Goal: Task Accomplishment & Management: Use online tool/utility

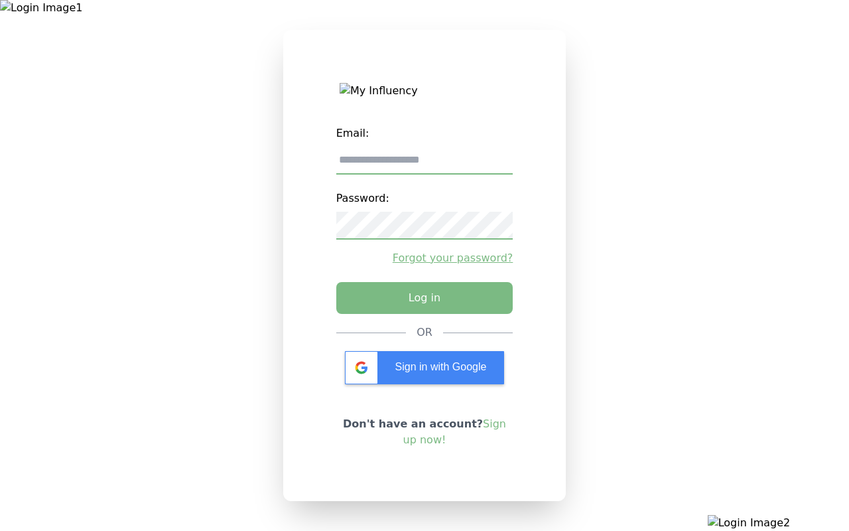
click at [424, 165] on input "email" at bounding box center [424, 161] width 177 height 28
type input "**********"
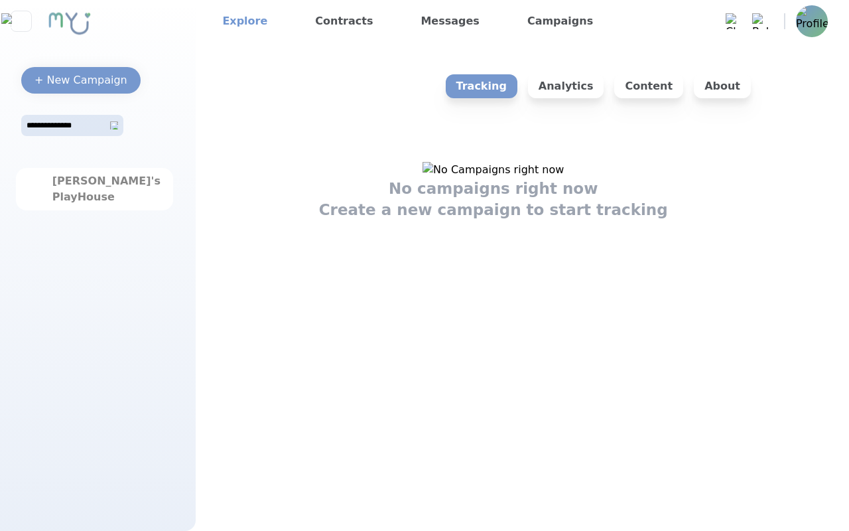
click at [241, 21] on link "Explore" at bounding box center [245, 21] width 56 height 21
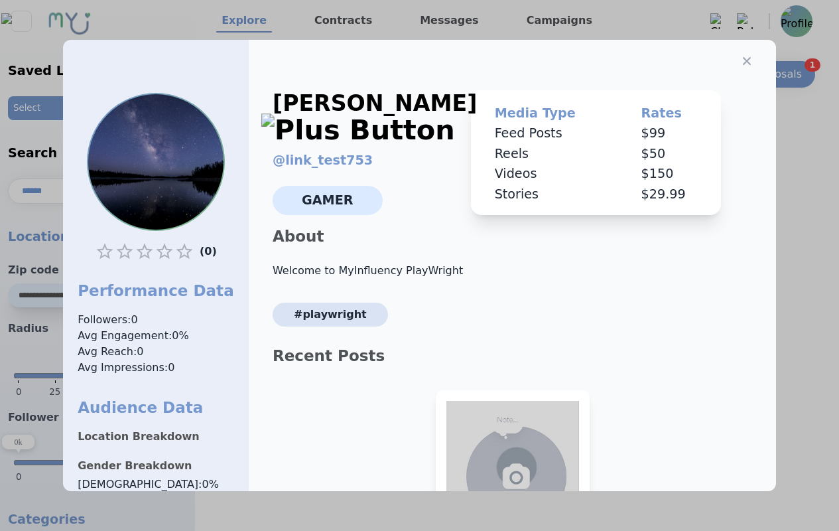
select select "*"
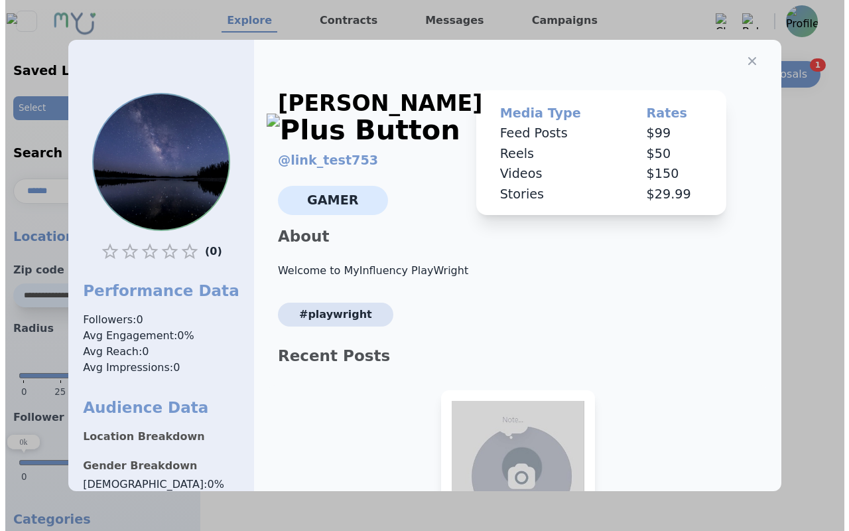
scroll to position [121, 0]
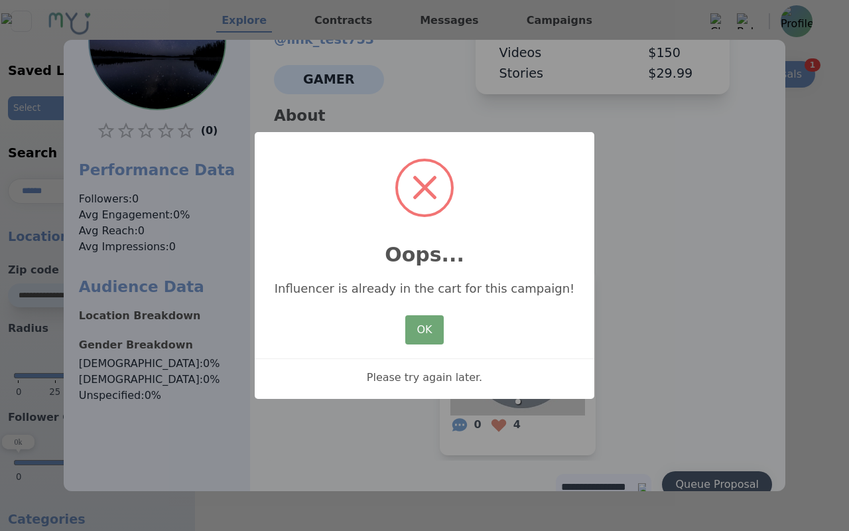
click at [425, 330] on button "OK" at bounding box center [424, 329] width 38 height 29
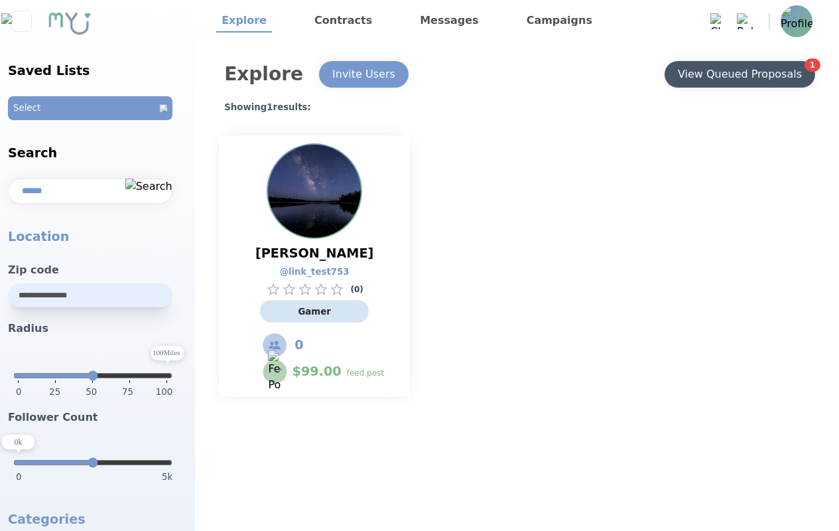
click at [739, 74] on div "View Queued Proposals" at bounding box center [740, 74] width 124 height 16
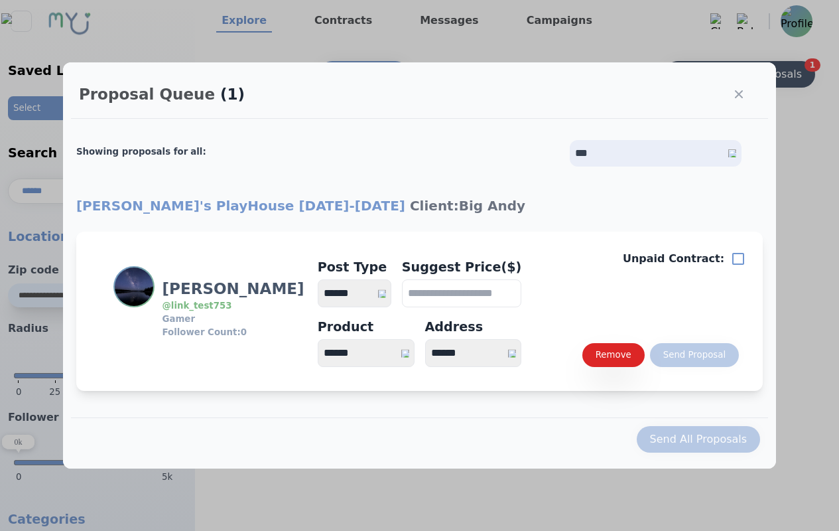
select select "*"
type input "***"
select select "*"
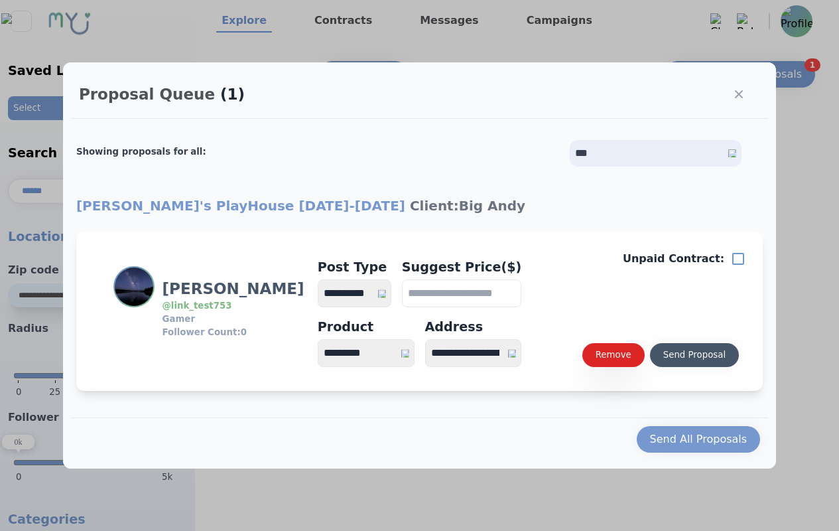
click at [694, 355] on div "Send Proposal" at bounding box center [694, 354] width 62 height 13
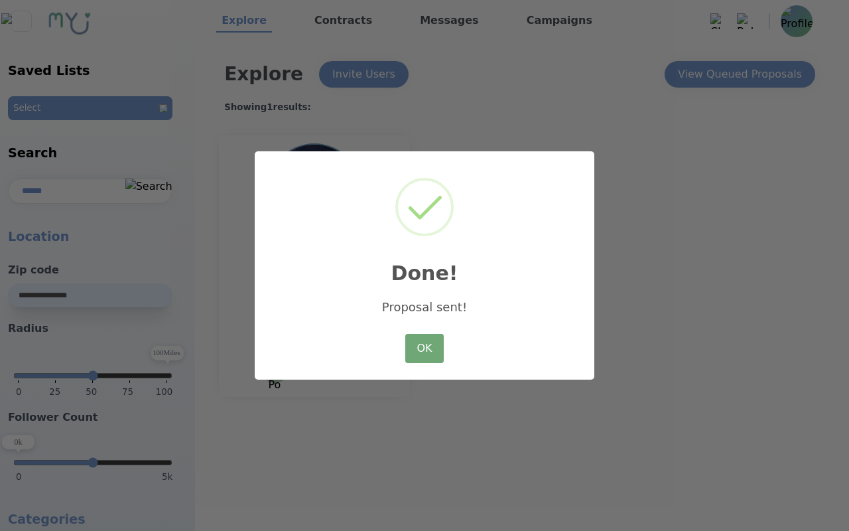
click at [425, 349] on button "OK" at bounding box center [424, 348] width 38 height 29
